Goal: Task Accomplishment & Management: Use online tool/utility

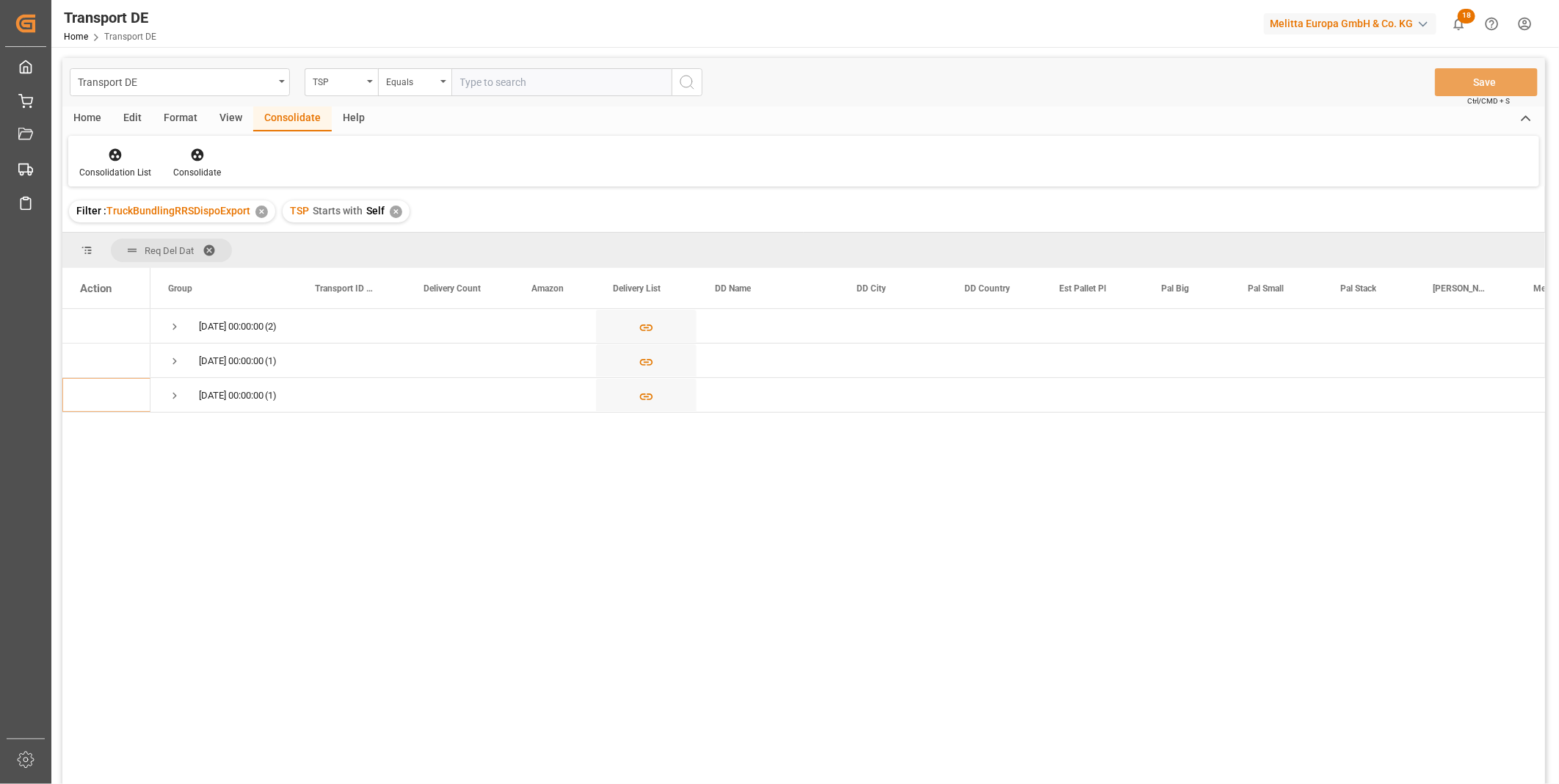
scroll to position [81, 0]
